Goal: Download file/media

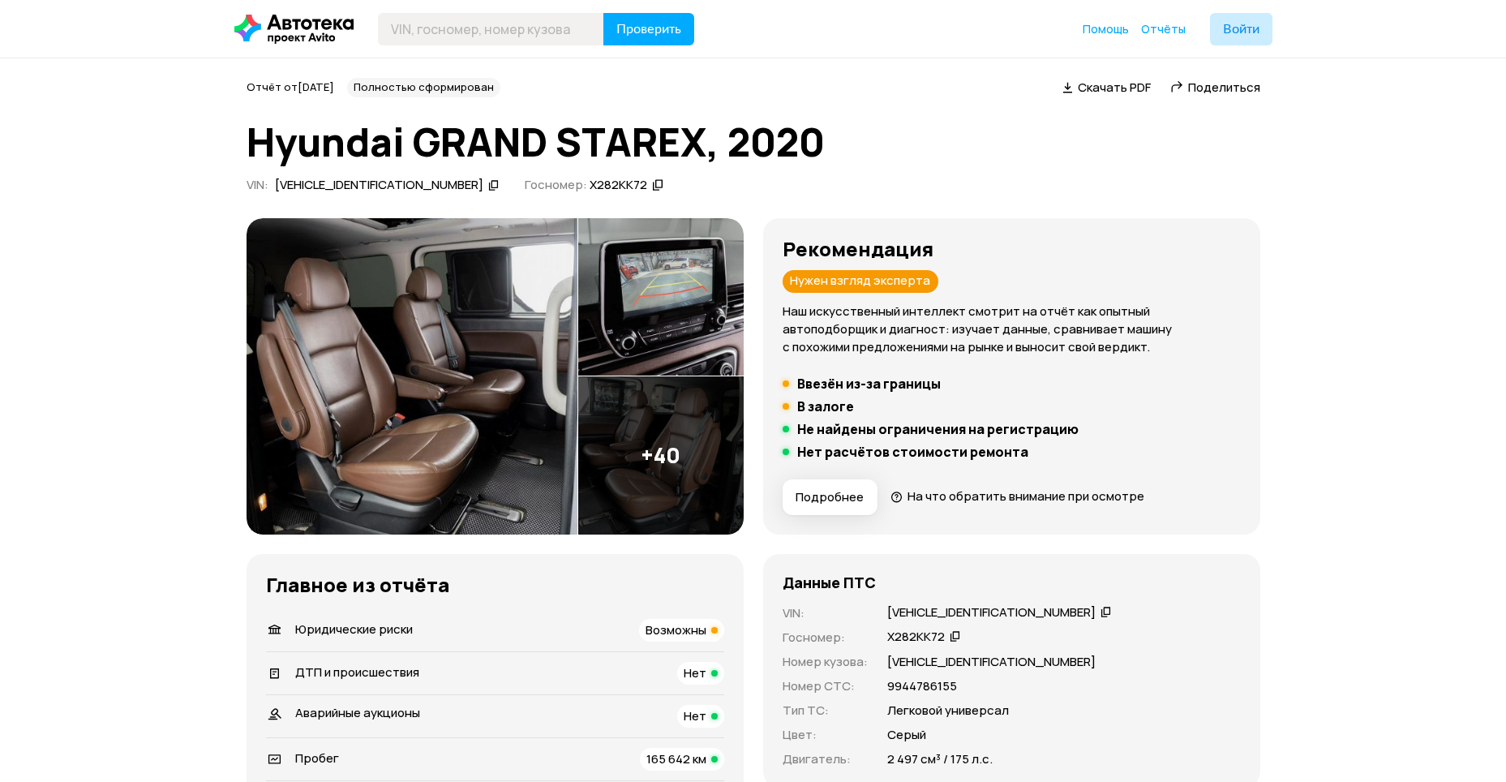
click at [649, 436] on img at bounding box center [660, 455] width 165 height 158
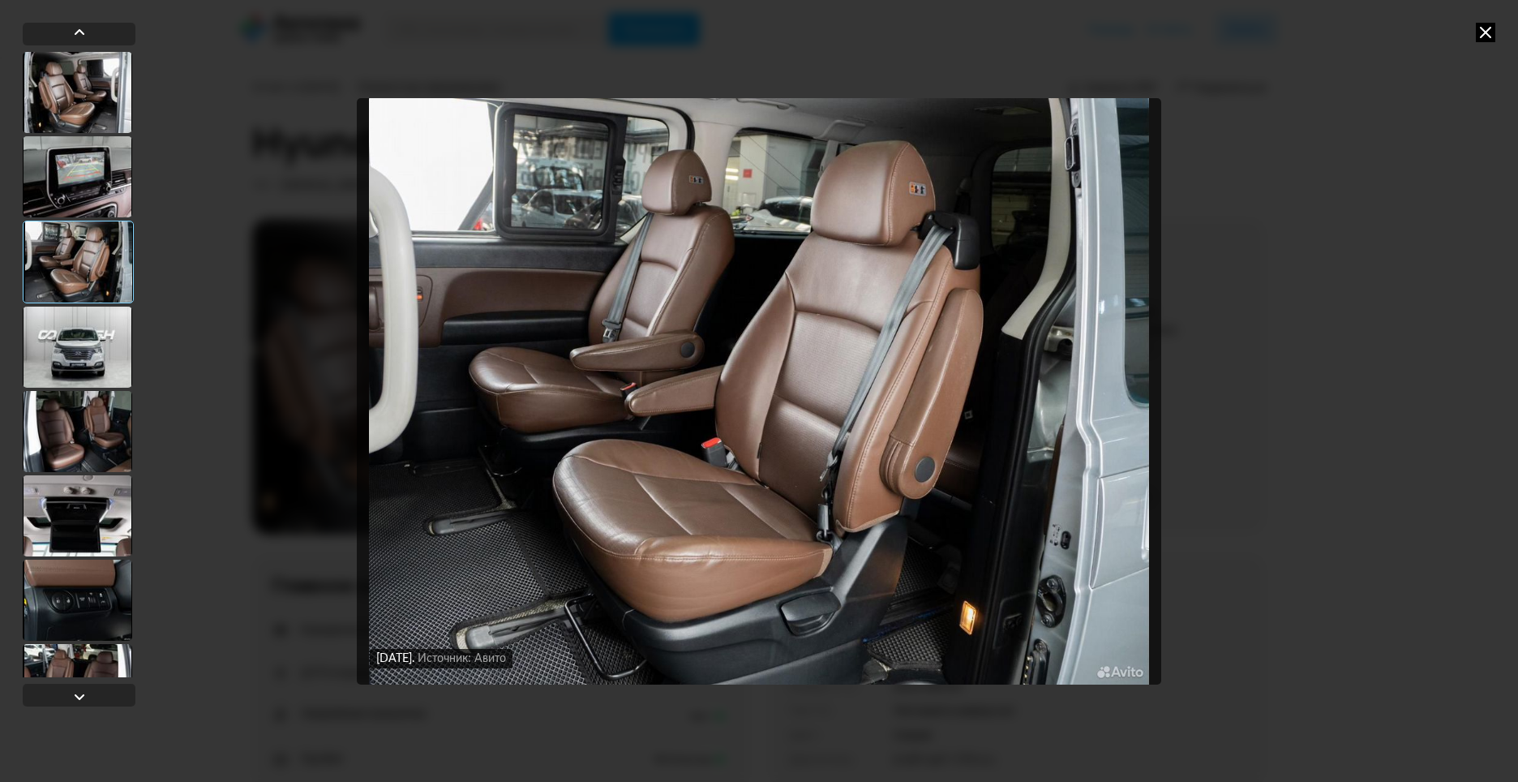
click at [24, 329] on div at bounding box center [77, 347] width 109 height 81
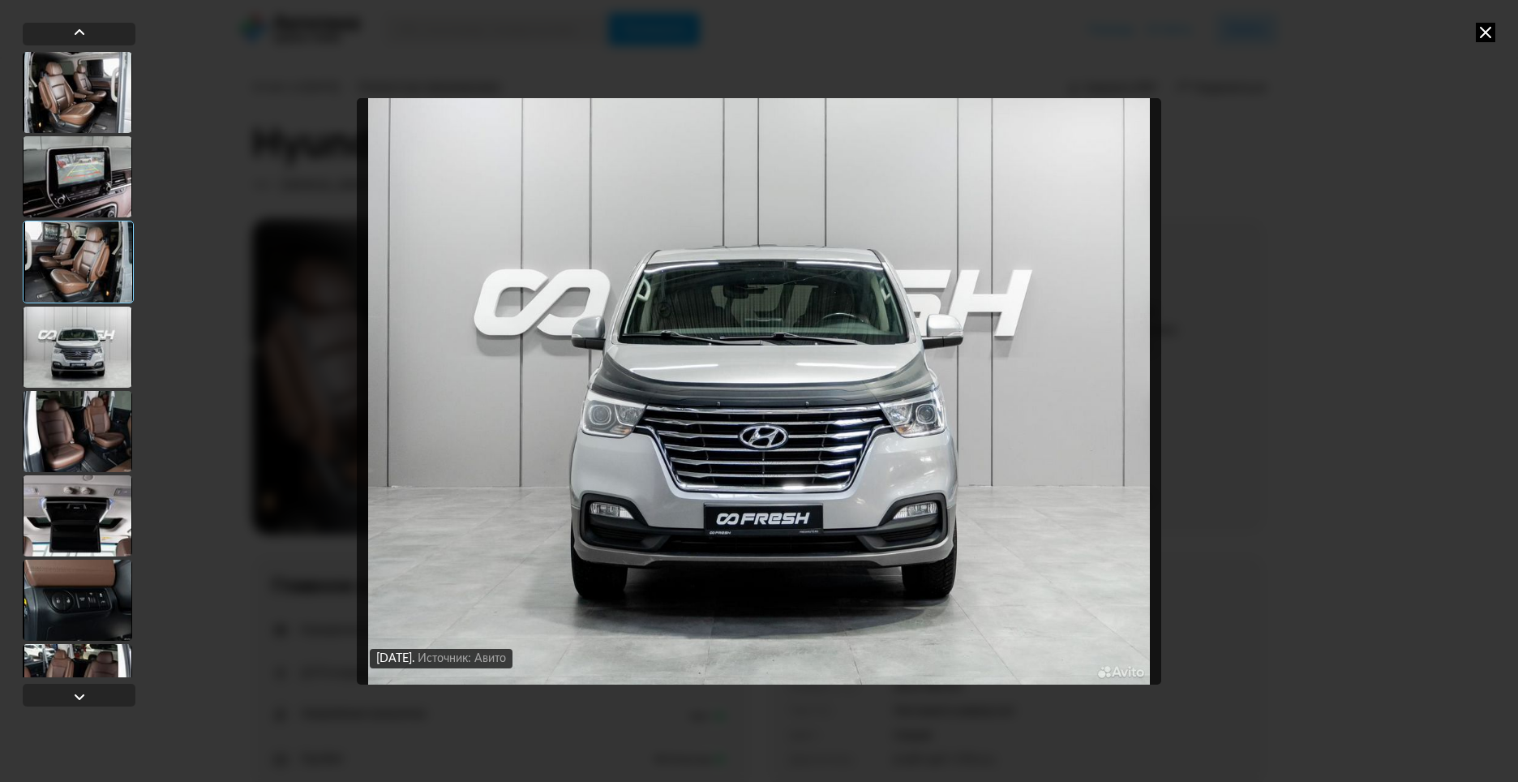
click at [76, 345] on div at bounding box center [77, 347] width 109 height 81
click at [236, 347] on div "5 июля 2025 года Источник: Авито 5 июля 2025 года Источник: Авито 5 июля 2025 г…" at bounding box center [759, 391] width 1518 height 782
drag, startPoint x: 253, startPoint y: 345, endPoint x: 272, endPoint y: 337, distance: 20.7
click at [255, 345] on div "5 июля 2025 года Источник: Авито 5 июля 2025 года Источник: Авито 5 июля 2025 г…" at bounding box center [759, 391] width 1518 height 782
click at [1486, 21] on div "5 июля 2025 года Источник: Авито 5 июля 2025 года Источник: Авито 5 июля 2025 г…" at bounding box center [759, 391] width 1518 height 782
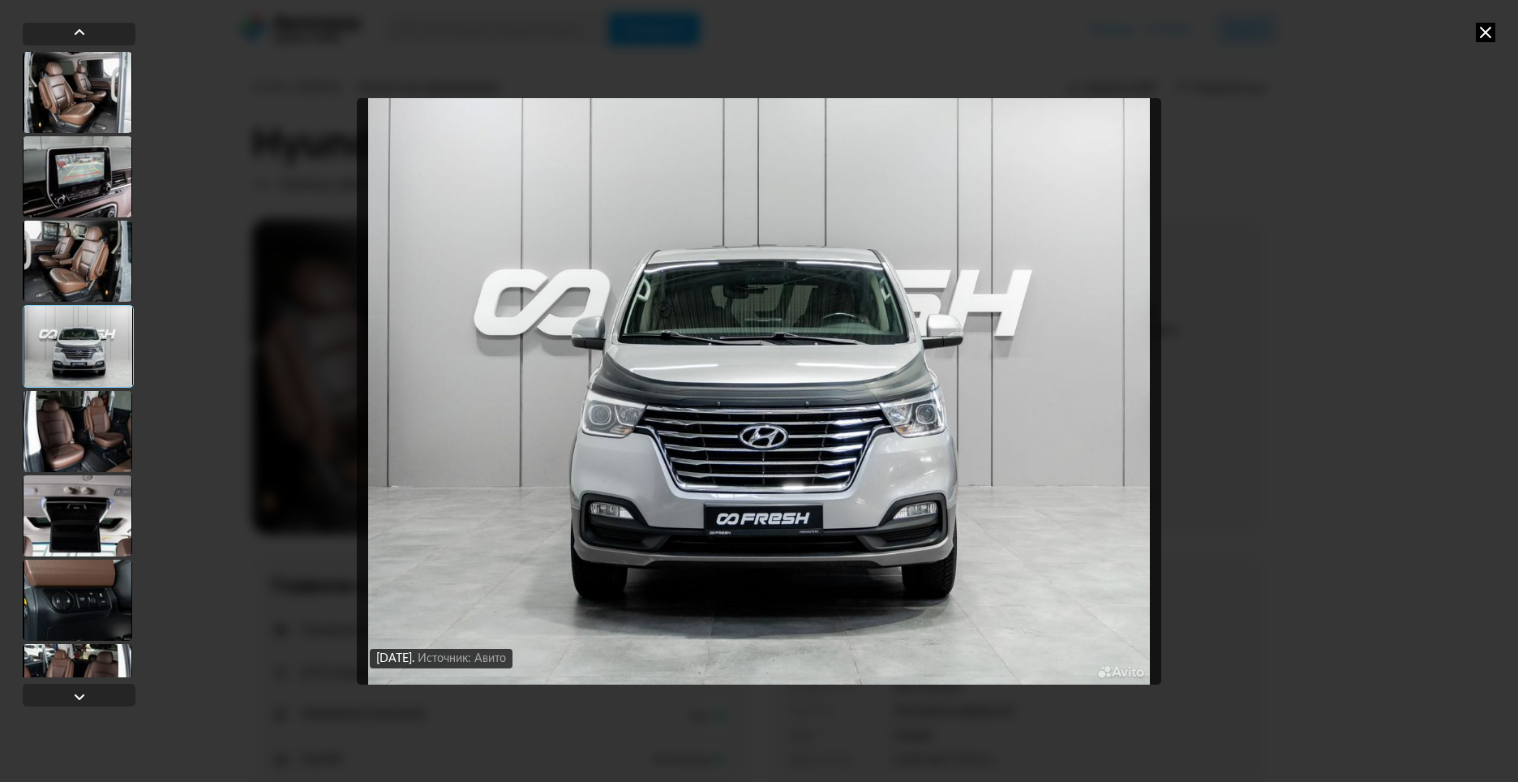
click at [1487, 39] on icon at bounding box center [1485, 32] width 19 height 19
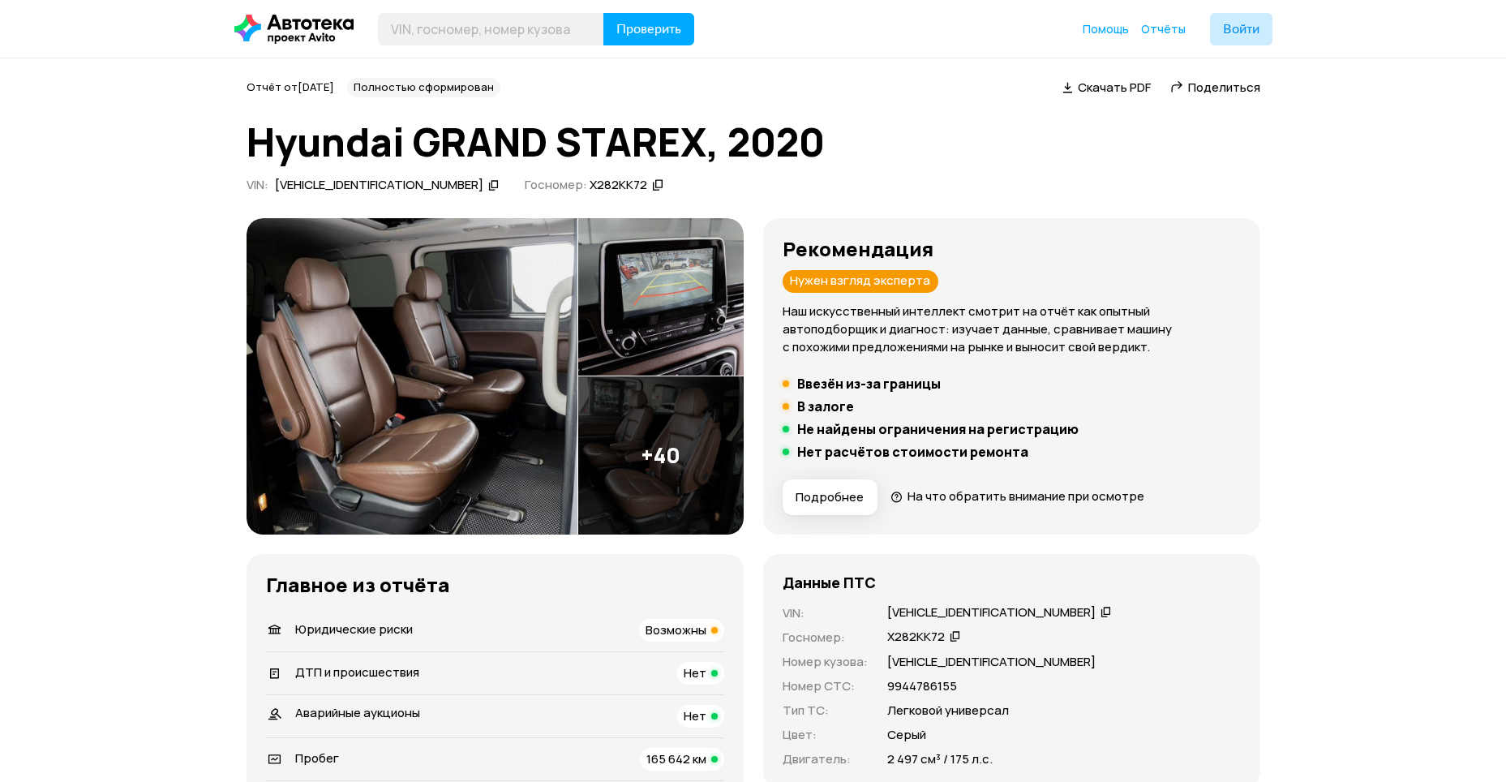
click at [1109, 91] on span "Скачать PDF" at bounding box center [1114, 87] width 73 height 17
